Goal: Task Accomplishment & Management: Manage account settings

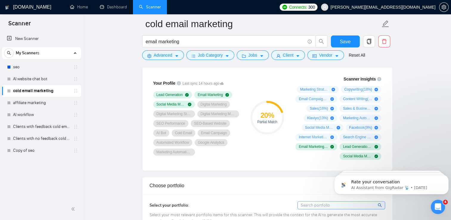
click at [295, 63] on div at bounding box center [267, 65] width 250 height 5
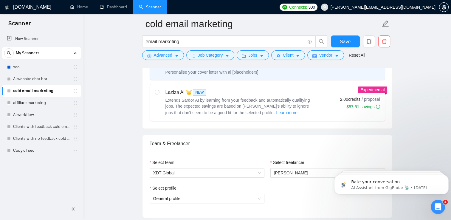
scroll to position [252, 0]
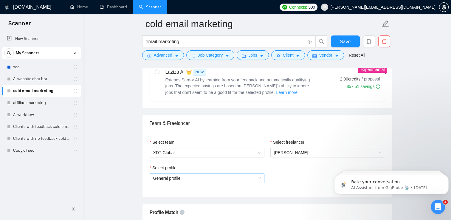
click at [261, 175] on div "General profile" at bounding box center [207, 178] width 115 height 10
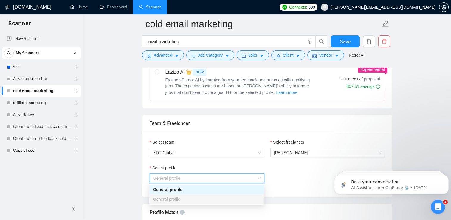
click at [247, 189] on div "General profile" at bounding box center [207, 189] width 108 height 7
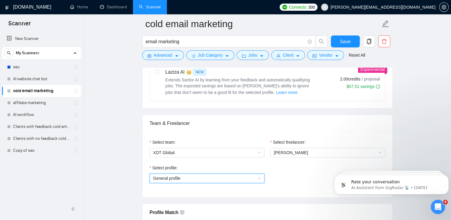
click at [245, 181] on span "General profile" at bounding box center [207, 178] width 108 height 9
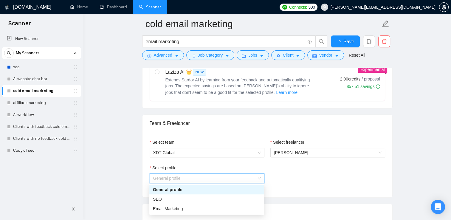
scroll to position [252, 0]
click at [218, 199] on div "SEO" at bounding box center [207, 199] width 108 height 7
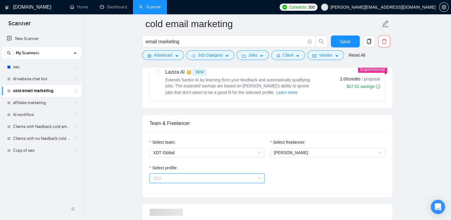
click at [223, 174] on span "SEO" at bounding box center [207, 178] width 108 height 9
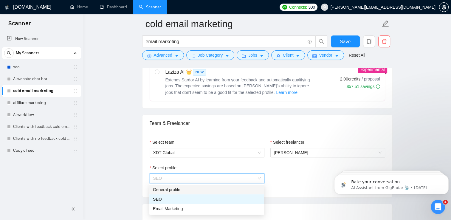
scroll to position [0, 0]
click at [213, 212] on div "Email Marketing" at bounding box center [206, 209] width 115 height 10
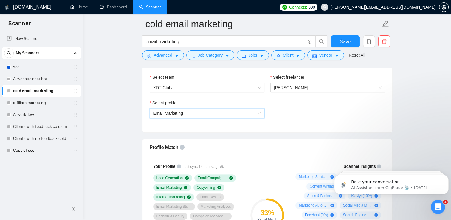
scroll to position [296, 0]
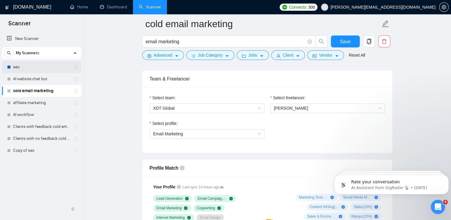
click at [20, 66] on link "seo" at bounding box center [41, 67] width 57 height 12
click at [342, 43] on span "Save" at bounding box center [345, 41] width 11 height 7
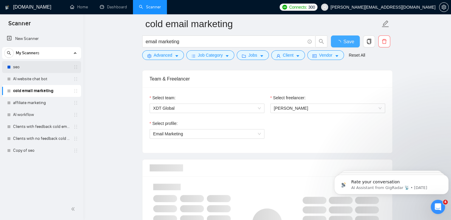
checkbox input "true"
click at [46, 68] on link "seo" at bounding box center [41, 67] width 57 height 12
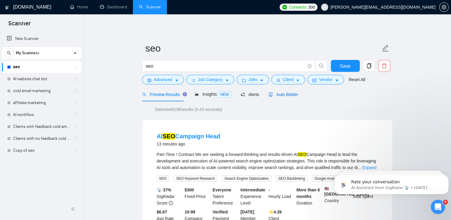
click at [290, 94] on span "Auto Bidder" at bounding box center [282, 94] width 29 height 5
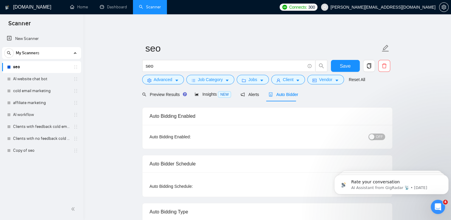
checkbox input "true"
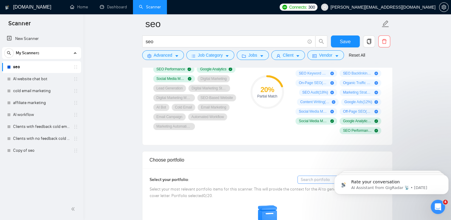
scroll to position [286, 0]
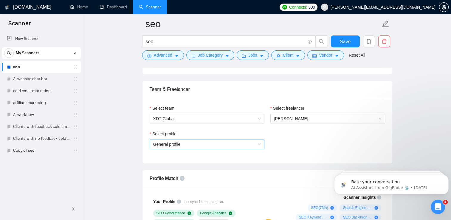
click at [254, 146] on span "General profile" at bounding box center [207, 144] width 108 height 9
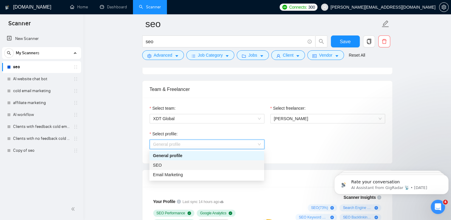
click at [245, 165] on div "SEO" at bounding box center [207, 165] width 108 height 7
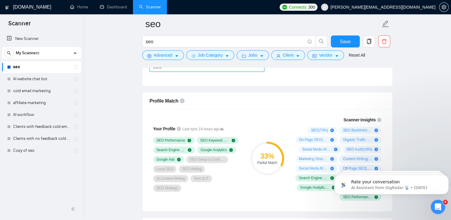
scroll to position [366, 0]
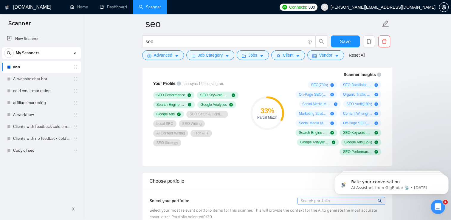
scroll to position [413, 0]
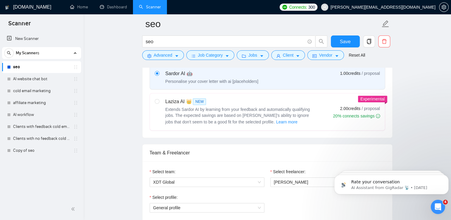
scroll to position [296, 0]
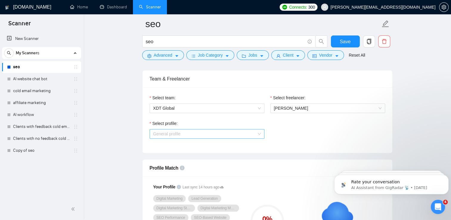
click at [243, 131] on span "General profile" at bounding box center [207, 133] width 108 height 9
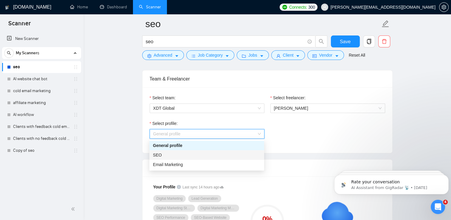
click at [206, 158] on div "SEO" at bounding box center [206, 155] width 115 height 10
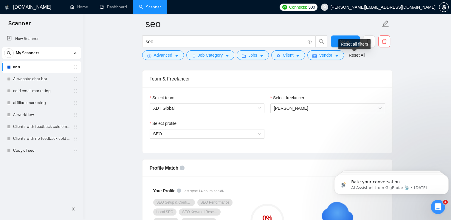
click at [347, 41] on div "Reset all filters" at bounding box center [354, 44] width 32 height 10
click at [341, 38] on span "Save" at bounding box center [345, 41] width 11 height 7
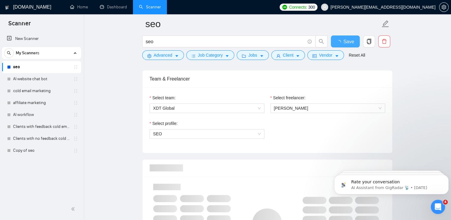
checkbox input "true"
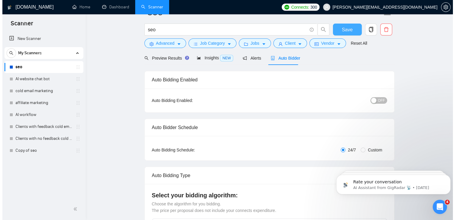
scroll to position [0, 0]
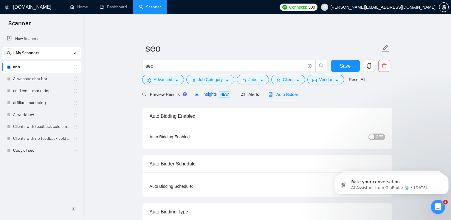
click at [205, 92] on span "Insights NEW" at bounding box center [213, 94] width 36 height 5
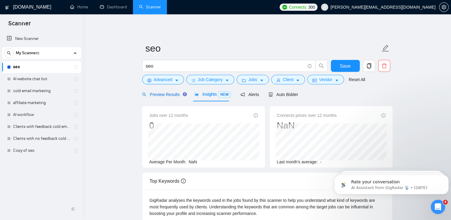
click at [169, 95] on span "Preview Results" at bounding box center [163, 94] width 43 height 5
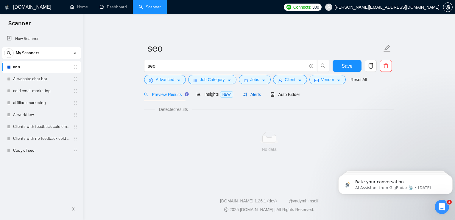
click at [254, 96] on span "Alerts" at bounding box center [252, 94] width 18 height 5
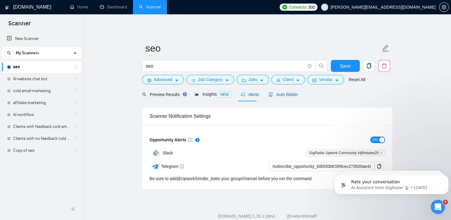
click at [287, 97] on span "Auto Bidder" at bounding box center [282, 94] width 29 height 5
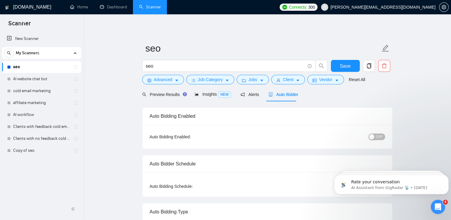
checkbox input "true"
click at [173, 80] on button "Advanced" at bounding box center [163, 80] width 42 height 10
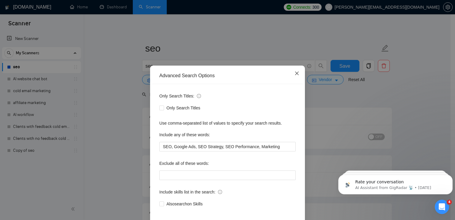
click at [296, 73] on icon "close" at bounding box center [297, 73] width 5 height 5
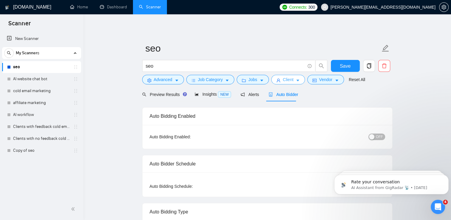
click at [290, 79] on span "Client" at bounding box center [288, 79] width 11 height 7
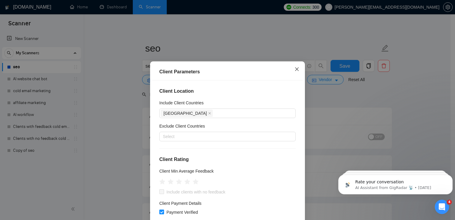
click at [295, 70] on icon "close" at bounding box center [297, 69] width 4 height 4
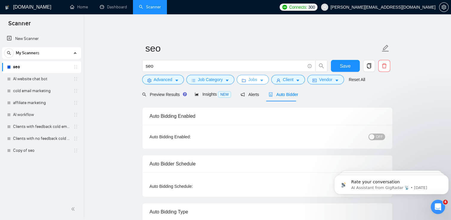
click at [244, 81] on button "Jobs" at bounding box center [253, 80] width 32 height 10
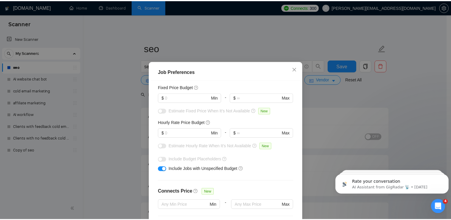
scroll to position [30, 0]
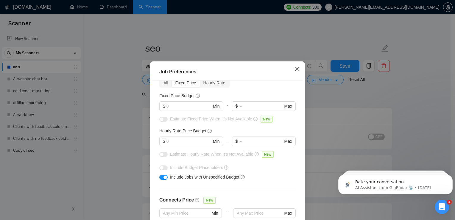
click at [295, 69] on icon "close" at bounding box center [297, 69] width 4 height 4
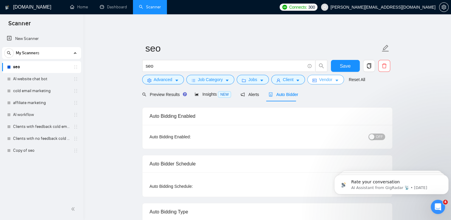
click at [319, 82] on span "Vendor" at bounding box center [325, 79] width 13 height 7
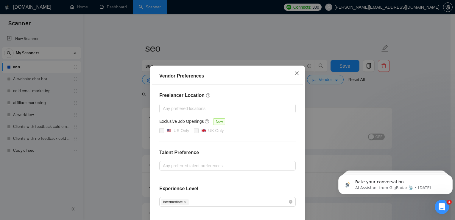
click at [295, 72] on icon "close" at bounding box center [297, 73] width 5 height 5
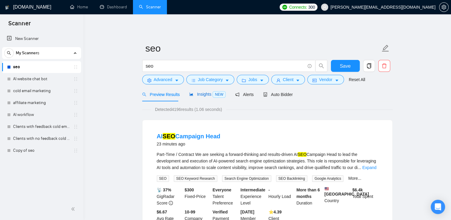
click at [202, 97] on span "Insights NEW" at bounding box center [207, 94] width 36 height 5
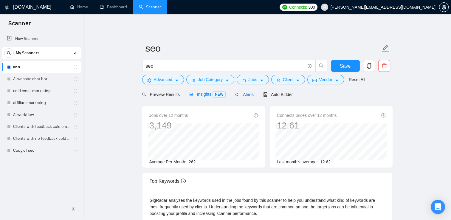
click at [249, 97] on span "Alerts" at bounding box center [244, 94] width 18 height 5
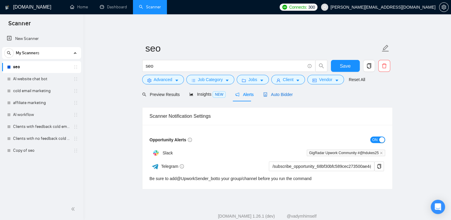
click at [282, 96] on span "Auto Bidder" at bounding box center [277, 94] width 29 height 5
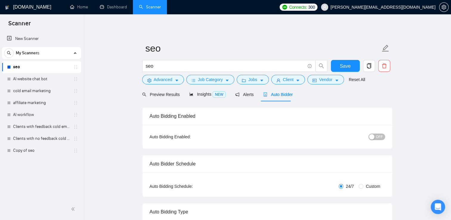
checkbox input "true"
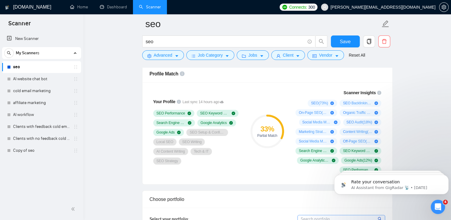
scroll to position [393, 0]
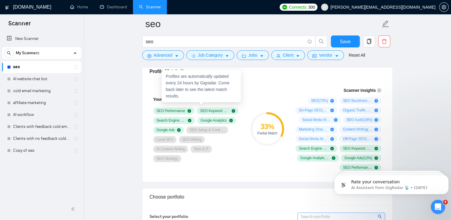
click at [220, 100] on icon at bounding box center [222, 99] width 4 height 2
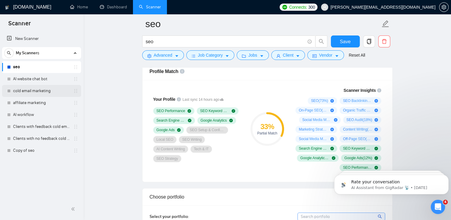
click at [50, 92] on link "cold email marketing" at bounding box center [41, 91] width 57 height 12
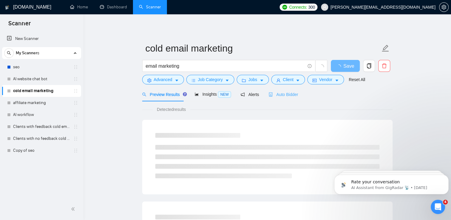
click at [282, 99] on div "Auto Bidder" at bounding box center [282, 94] width 29 height 14
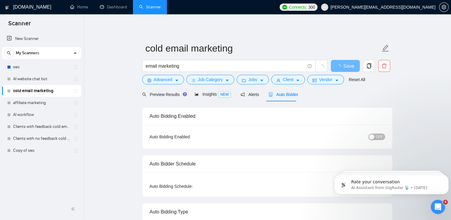
checkbox input "true"
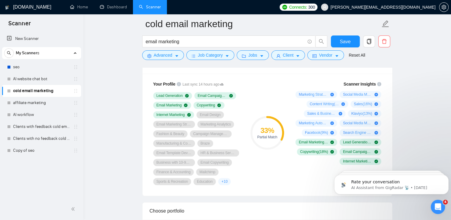
scroll to position [386, 0]
